Goal: Transaction & Acquisition: Purchase product/service

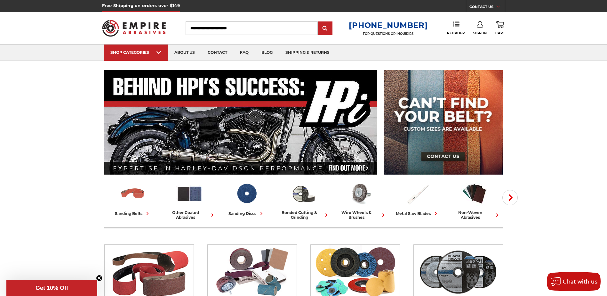
click at [218, 30] on input "Search" at bounding box center [252, 27] width 132 height 13
click at [204, 26] on input "Search" at bounding box center [252, 27] width 132 height 13
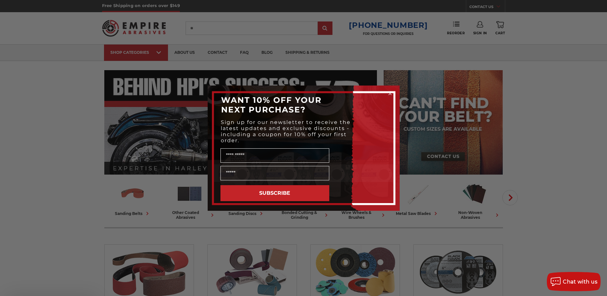
type input "**"
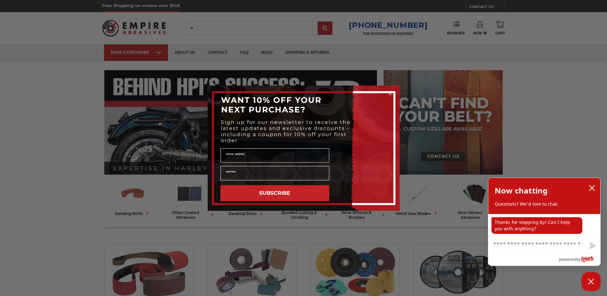
click at [391, 90] on icon "Close dialog" at bounding box center [390, 93] width 6 height 6
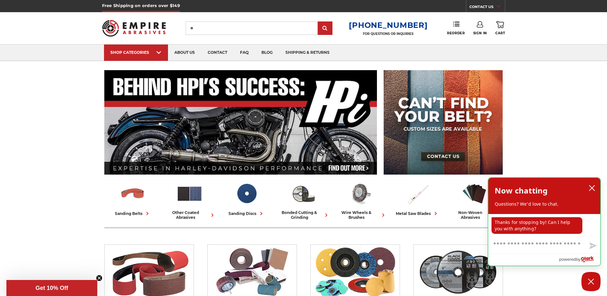
click at [588, 182] on div "Now chatting Questions? We'd love to chat." at bounding box center [544, 196] width 112 height 36
click at [592, 189] on icon "close chatbox" at bounding box center [591, 187] width 5 height 5
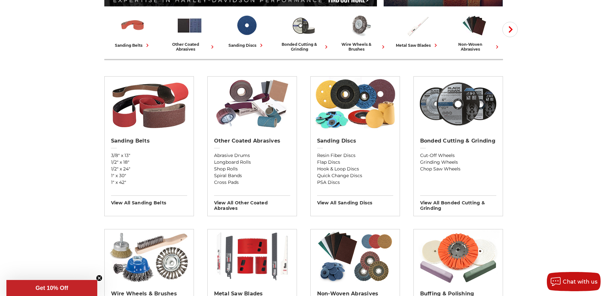
scroll to position [170, 0]
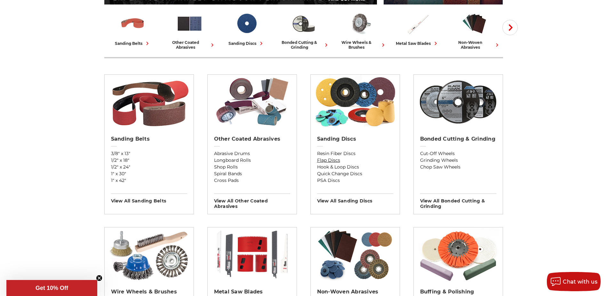
click at [337, 161] on link "Flap Discs" at bounding box center [355, 160] width 76 height 7
